Goal: Book appointment/travel/reservation

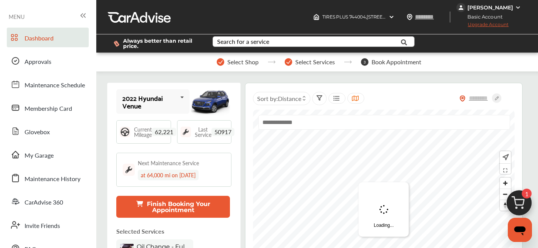
click at [266, 43] on div "Search for a service" at bounding box center [243, 42] width 52 height 6
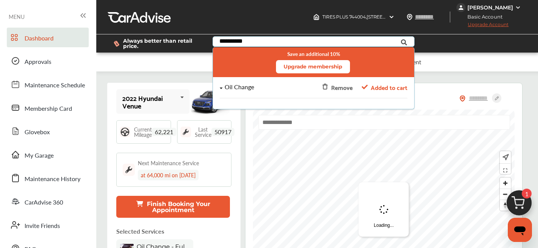
type input "**********"
click at [254, 89] on div "Oil Change" at bounding box center [273, 87] width 106 height 6
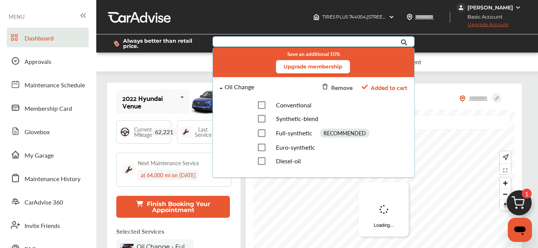
click at [254, 89] on div "Oil Change" at bounding box center [273, 87] width 106 height 6
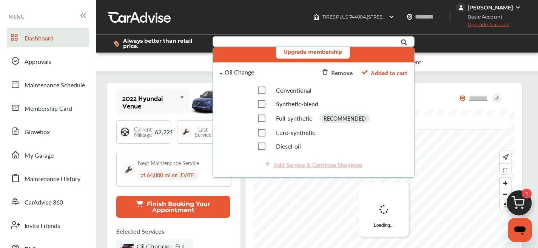
scroll to position [15, 0]
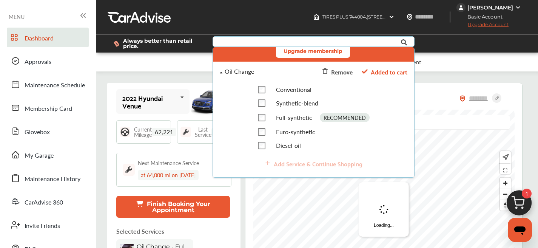
click at [478, 83] on div "Sort by : Distance Loading..." at bounding box center [383, 181] width 277 height 196
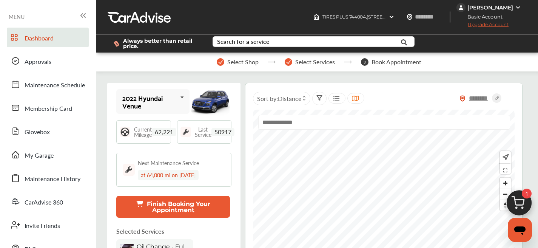
click at [488, 101] on input "text" at bounding box center [478, 98] width 26 height 8
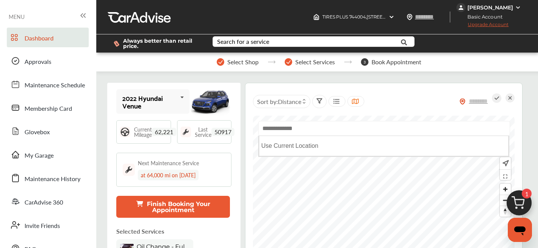
paste input "*****"
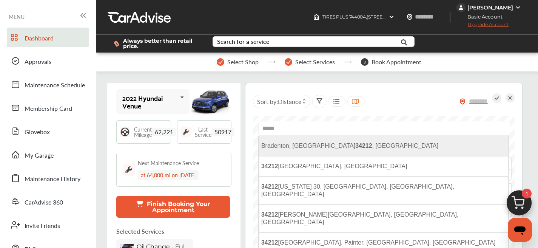
click at [340, 148] on li "Bradenton, FL 34212 , [GEOGRAPHIC_DATA]" at bounding box center [384, 146] width 250 height 20
type input "**********"
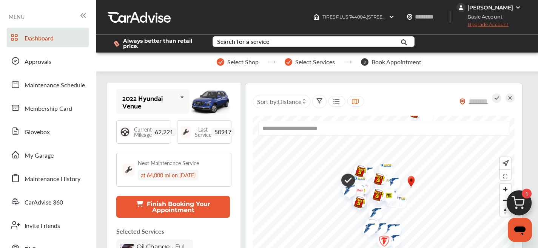
click at [338, 101] on icon at bounding box center [336, 101] width 7 height 6
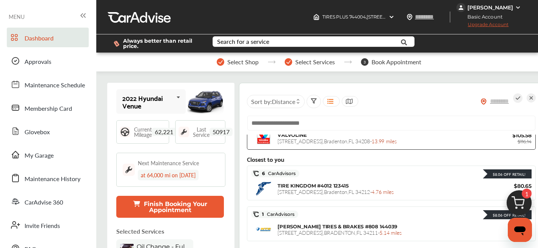
scroll to position [94, 0]
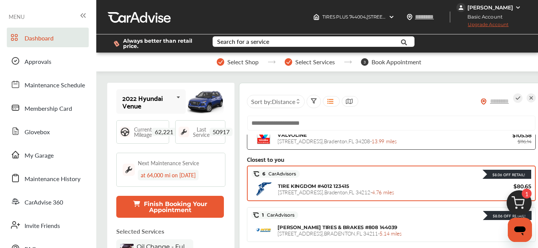
click at [341, 188] on span "[STREET_ADDRESS] - 4.76 miles" at bounding box center [336, 192] width 116 height 8
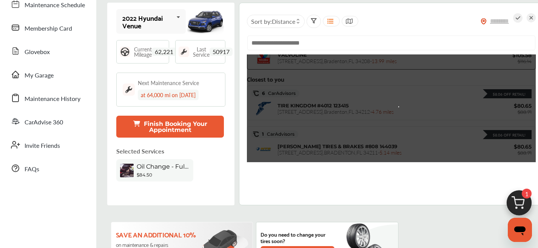
scroll to position [124, 0]
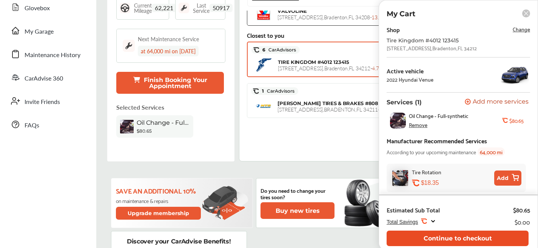
click at [472, 240] on button "Continue to checkout" at bounding box center [458, 237] width 142 height 15
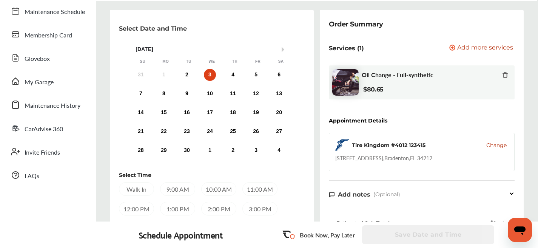
scroll to position [193, 0]
